Goal: Task Accomplishment & Management: Complete application form

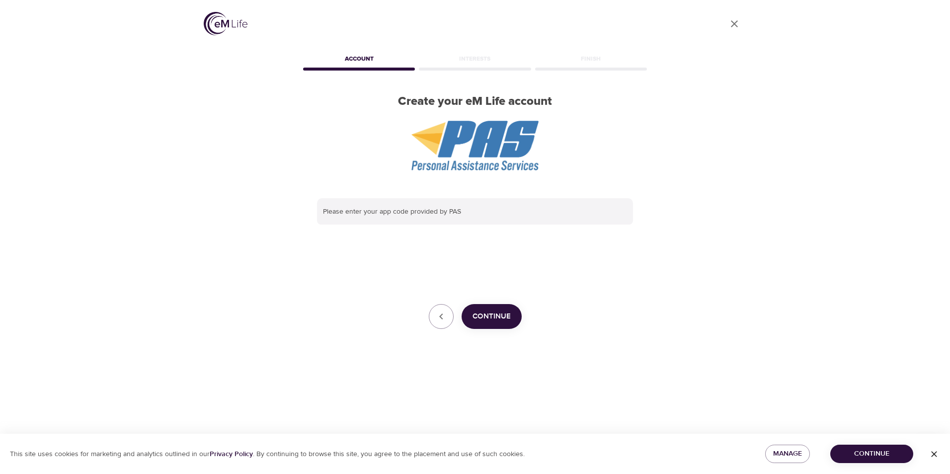
click at [901, 458] on span "Continue" at bounding box center [871, 453] width 67 height 12
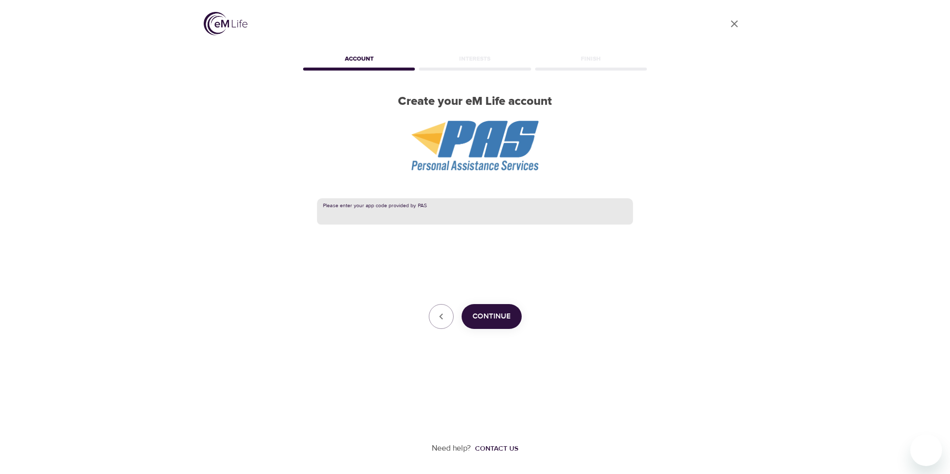
click at [418, 210] on input "text" at bounding box center [475, 211] width 316 height 27
type input "[PERSON_NAME]"
click at [506, 316] on span "Continue" at bounding box center [491, 316] width 38 height 13
